Goal: Navigation & Orientation: Understand site structure

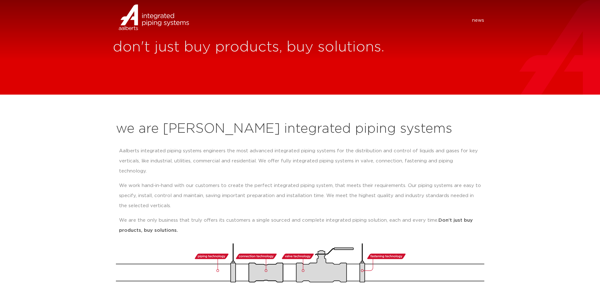
click at [146, 22] on img at bounding box center [139, 25] width 52 height 19
click at [475, 22] on link "news" at bounding box center [478, 20] width 12 height 6
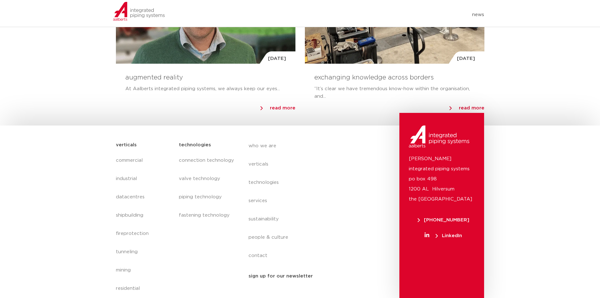
scroll to position [646, 0]
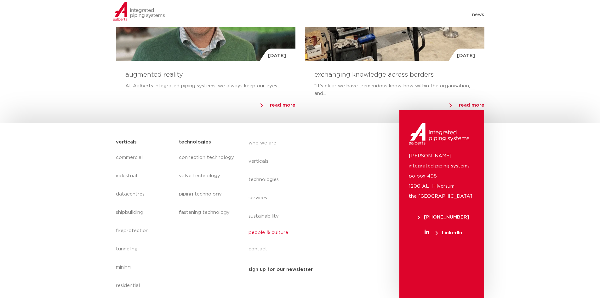
click at [278, 234] on link "people & culture" at bounding box center [306, 232] width 115 height 14
click at [262, 144] on link "who we are" at bounding box center [306, 141] width 115 height 14
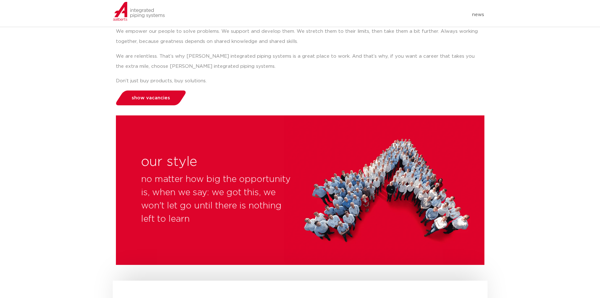
scroll to position [126, 0]
